Goal: Task Accomplishment & Management: Complete application form

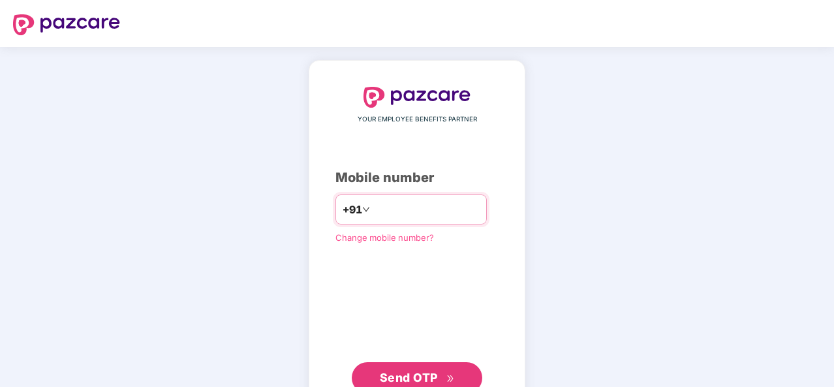
click at [384, 204] on input "number" at bounding box center [426, 209] width 107 height 21
type input "**********"
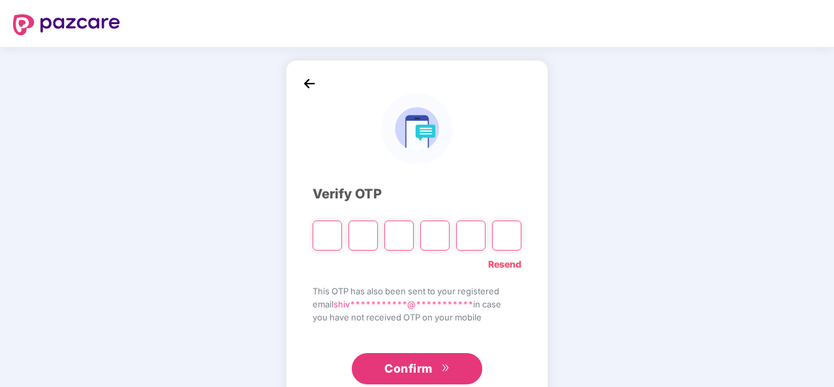
type input "*"
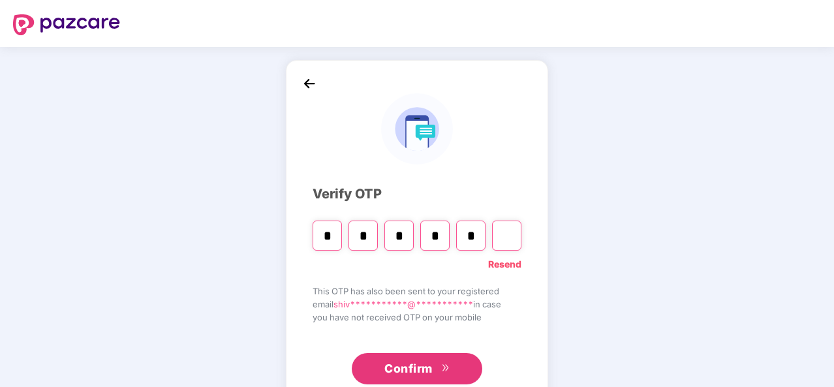
type input "*"
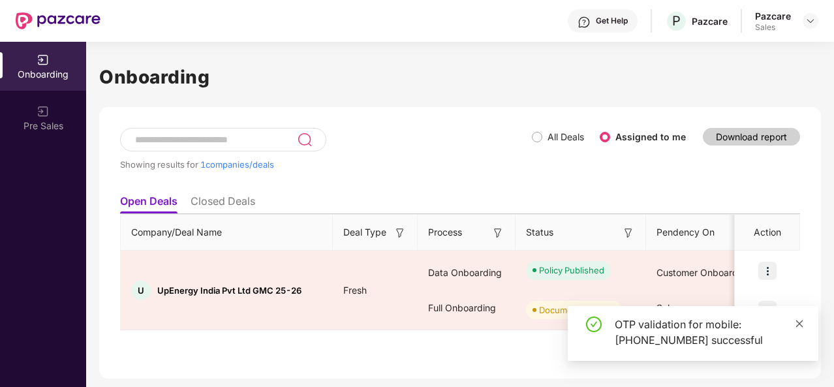
click at [799, 329] on span at bounding box center [799, 323] width 9 height 11
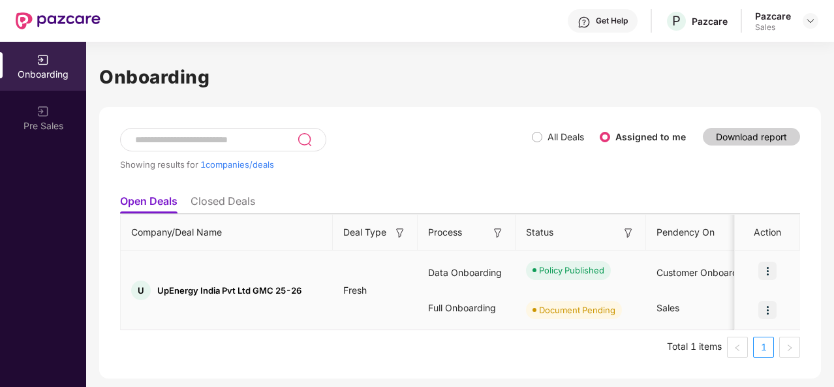
click at [768, 305] on img at bounding box center [767, 310] width 18 height 18
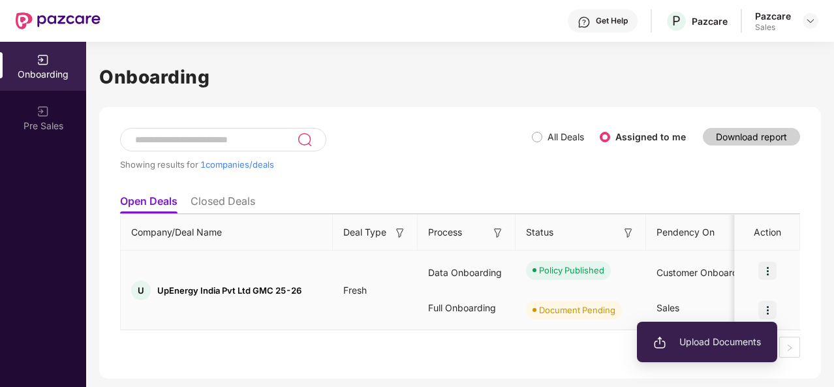
click at [660, 341] on img at bounding box center [659, 342] width 13 height 13
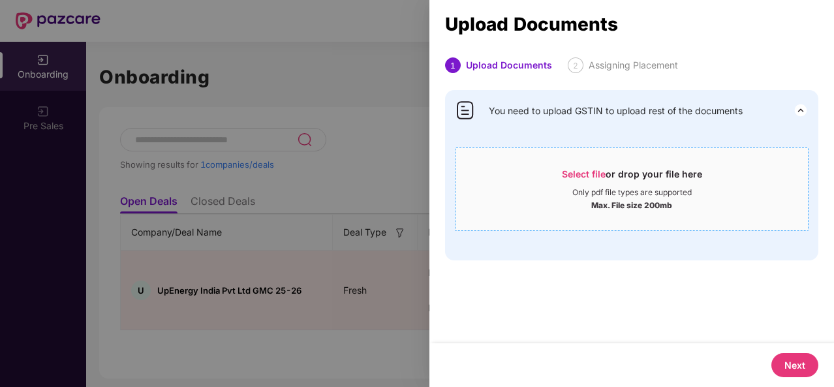
click at [575, 173] on span "Select file" at bounding box center [584, 173] width 44 height 11
click at [377, 175] on div at bounding box center [417, 193] width 834 height 387
